Goal: Task Accomplishment & Management: Complete application form

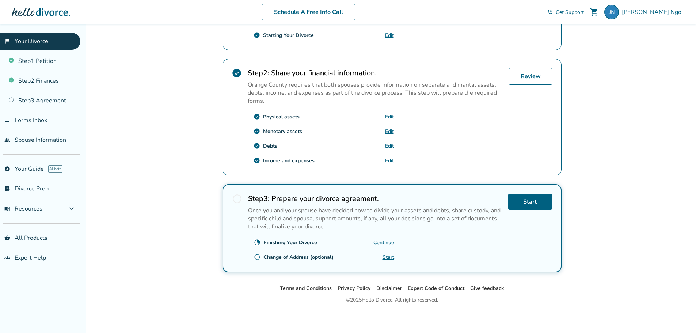
scroll to position [198, 0]
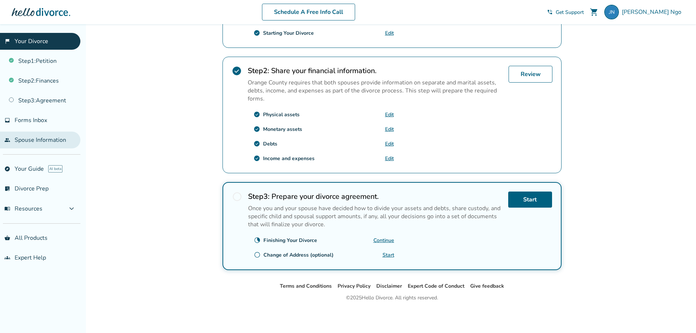
click at [46, 142] on link "people Spouse Information" at bounding box center [40, 140] width 80 height 17
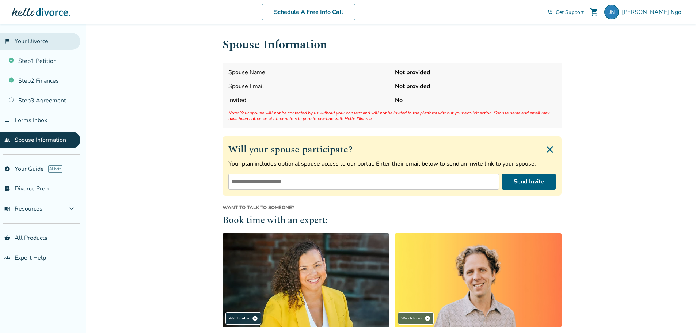
click at [41, 43] on link "flag_2 Your Divorce" at bounding box center [40, 41] width 80 height 17
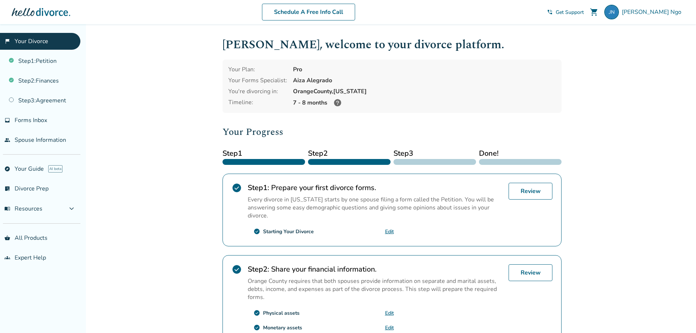
click at [334, 103] on icon at bounding box center [337, 102] width 7 height 7
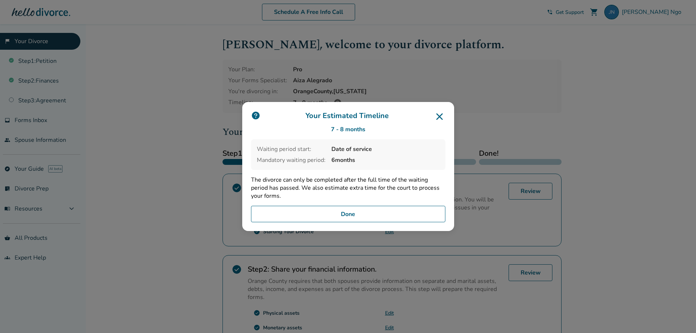
click at [444, 117] on icon at bounding box center [440, 117] width 12 height 12
